Goal: Check status: Check status

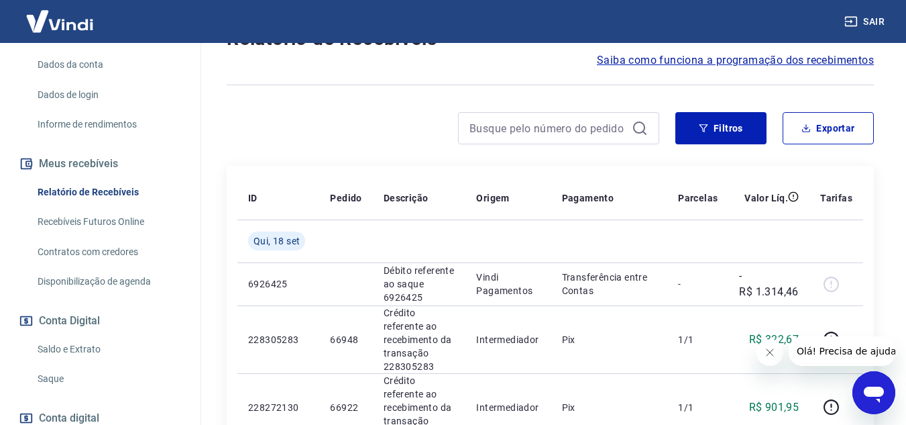
scroll to position [201, 0]
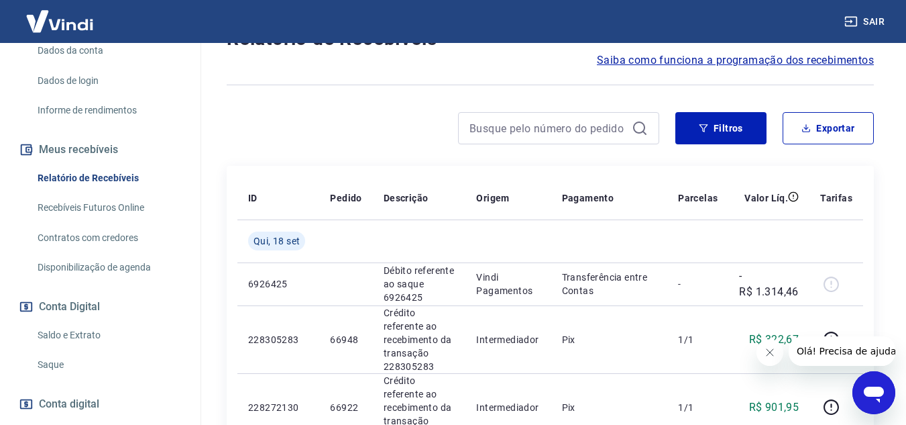
click at [84, 343] on link "Saldo e Extrato" at bounding box center [108, 335] width 152 height 28
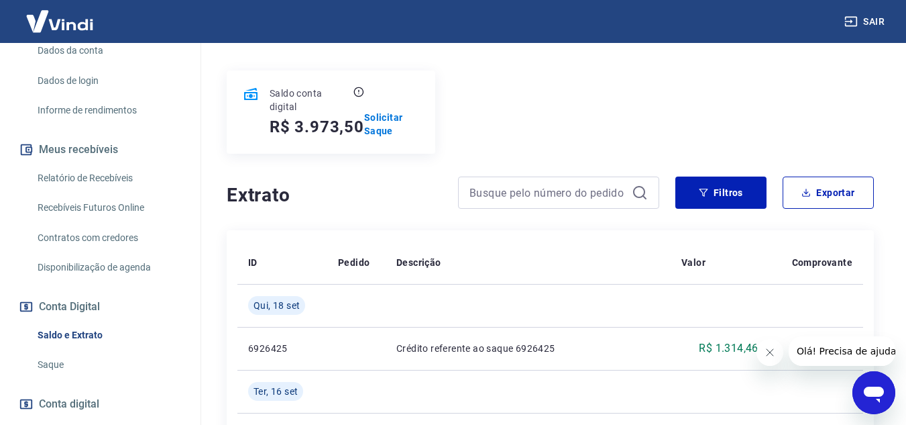
scroll to position [134, 0]
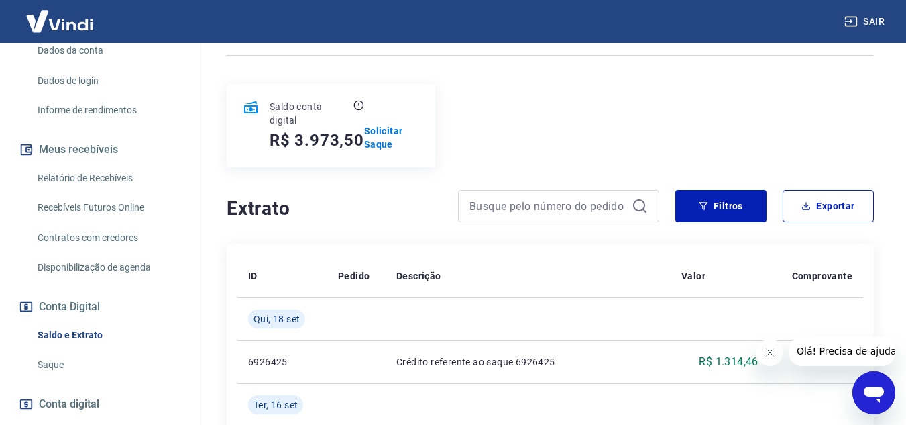
click at [765, 355] on icon "Fechar mensagem da empresa" at bounding box center [769, 352] width 11 height 11
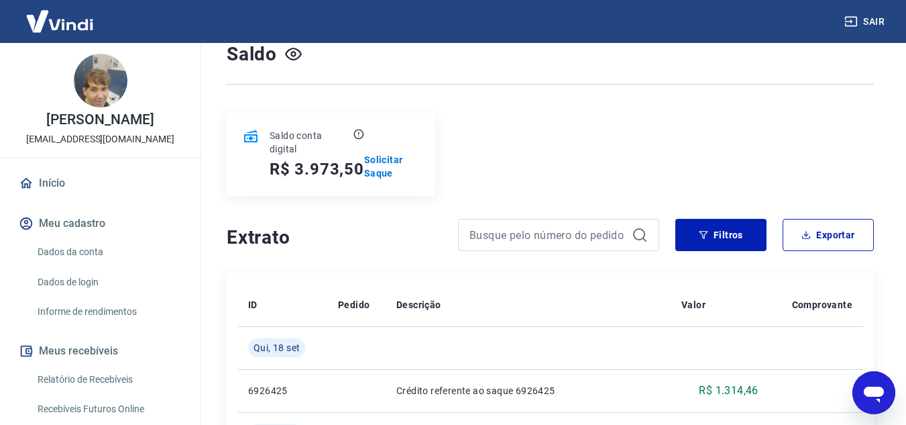
scroll to position [67, 0]
